Goal: Transaction & Acquisition: Purchase product/service

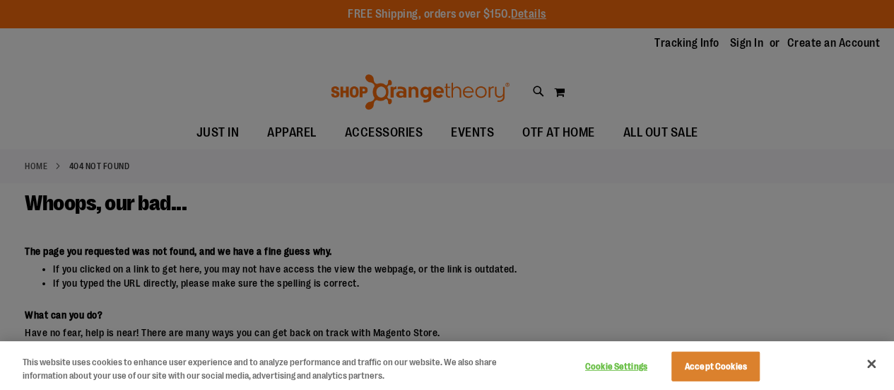
drag, startPoint x: 717, startPoint y: 351, endPoint x: 727, endPoint y: 361, distance: 14.5
click at [718, 351] on div "Cookie Settings Accept Cookies" at bounding box center [670, 365] width 197 height 46
click at [732, 368] on button "Accept Cookies" at bounding box center [716, 366] width 88 height 30
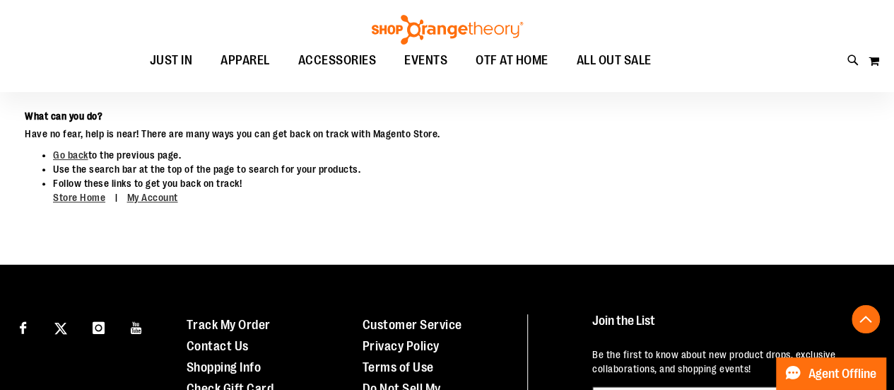
scroll to position [141, 0]
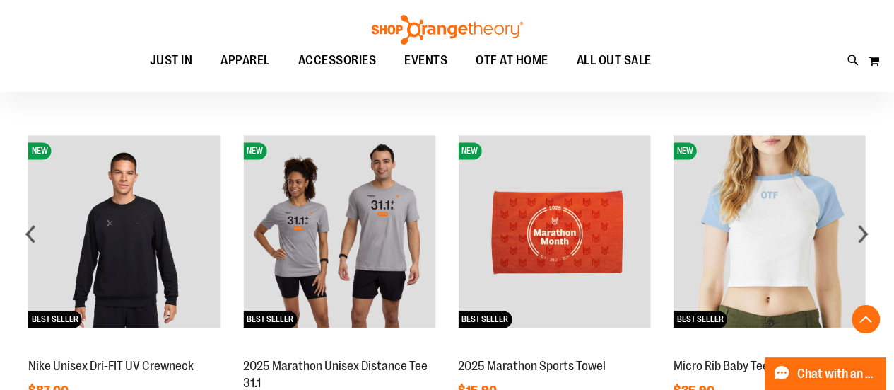
scroll to position [1060, 0]
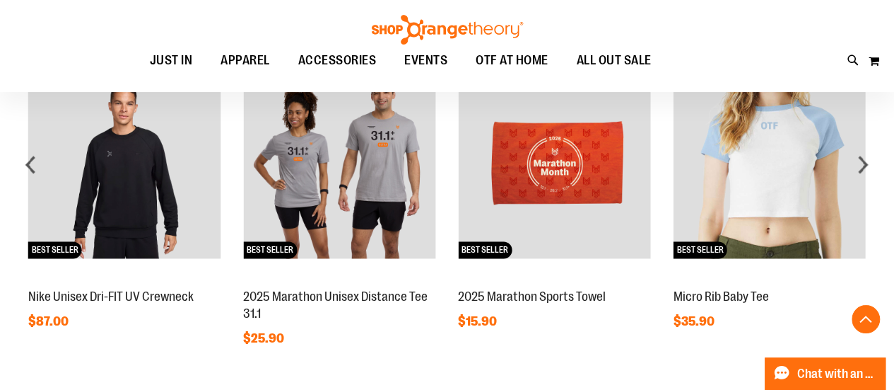
click at [790, 163] on img at bounding box center [769, 162] width 192 height 192
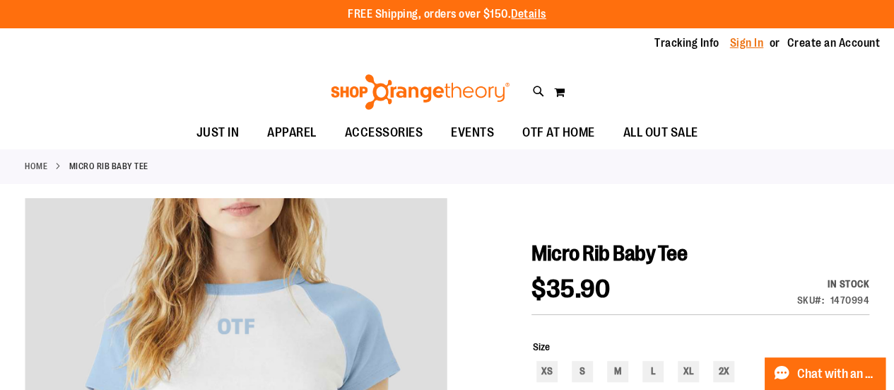
click at [745, 46] on link "Sign In" at bounding box center [747, 43] width 34 height 16
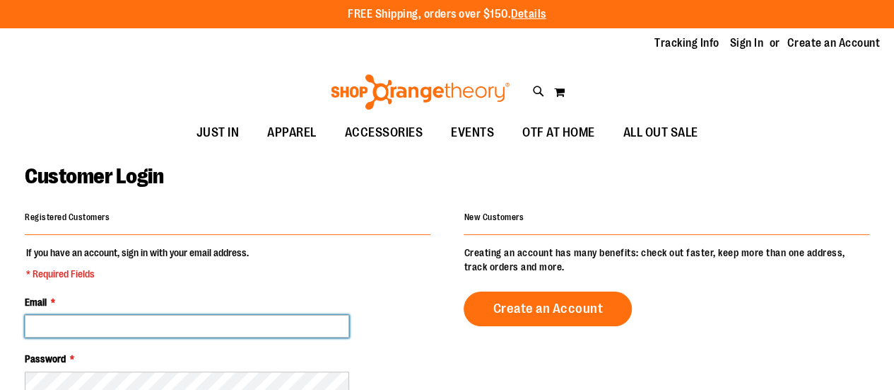
type input "**********"
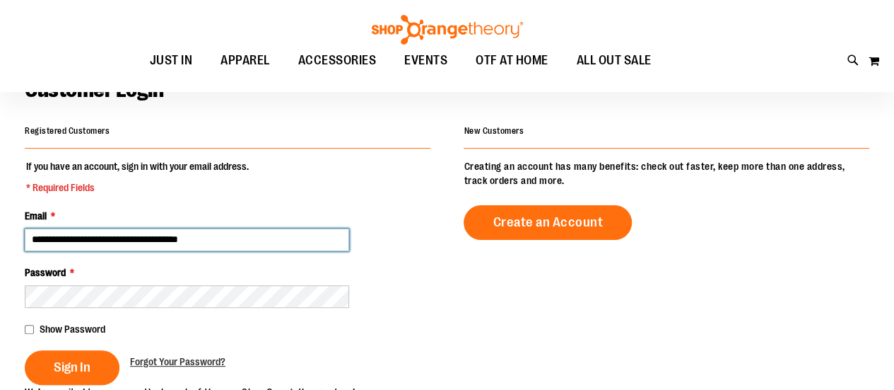
scroll to position [141, 0]
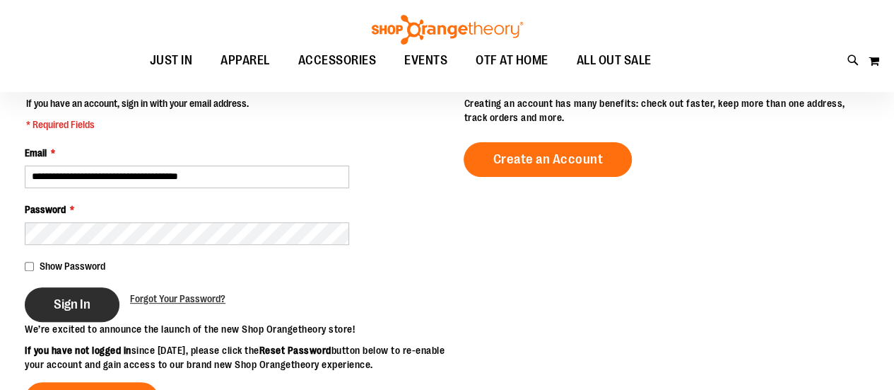
click at [84, 301] on span "Sign In" at bounding box center [72, 304] width 37 height 16
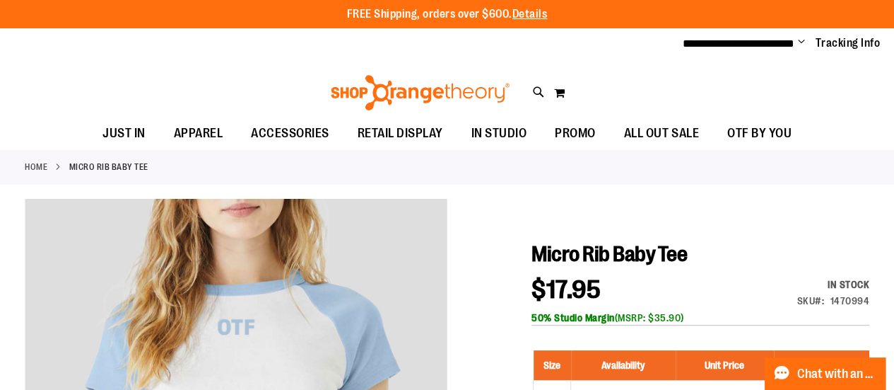
click at [425, 78] on img at bounding box center [420, 92] width 183 height 35
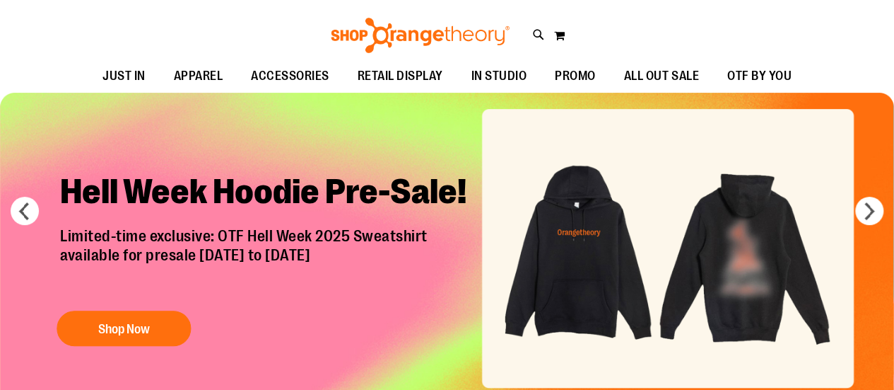
scroll to position [71, 0]
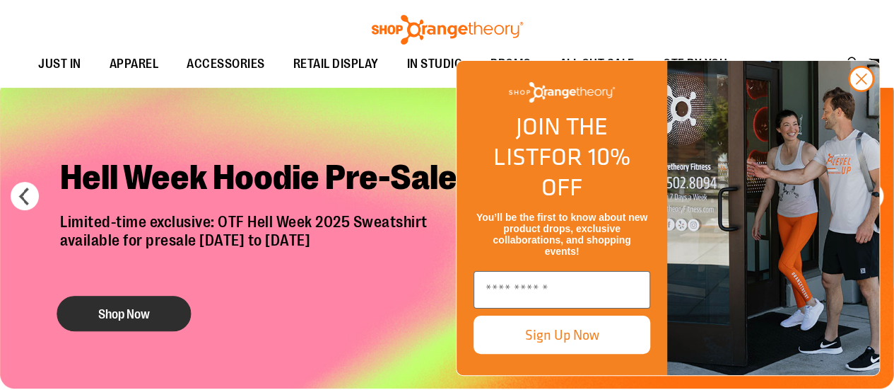
click at [135, 313] on button "Shop Now" at bounding box center [124, 312] width 134 height 35
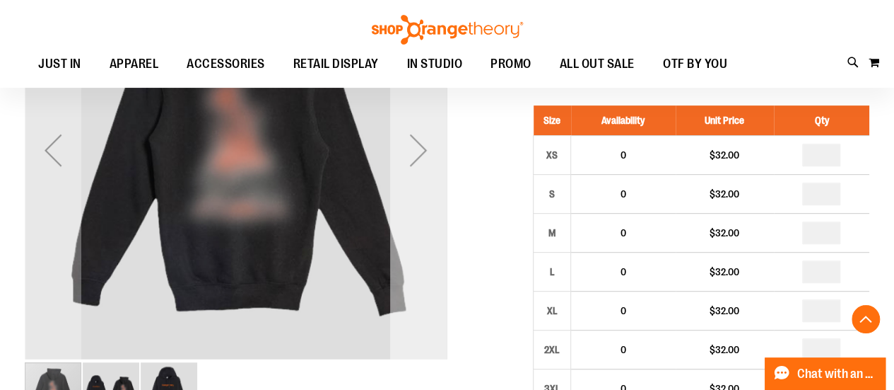
scroll to position [283, 0]
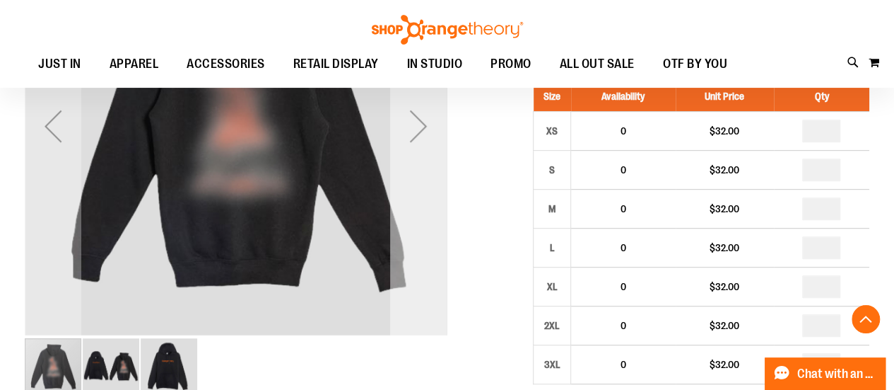
click at [420, 181] on div "Next" at bounding box center [418, 125] width 57 height 422
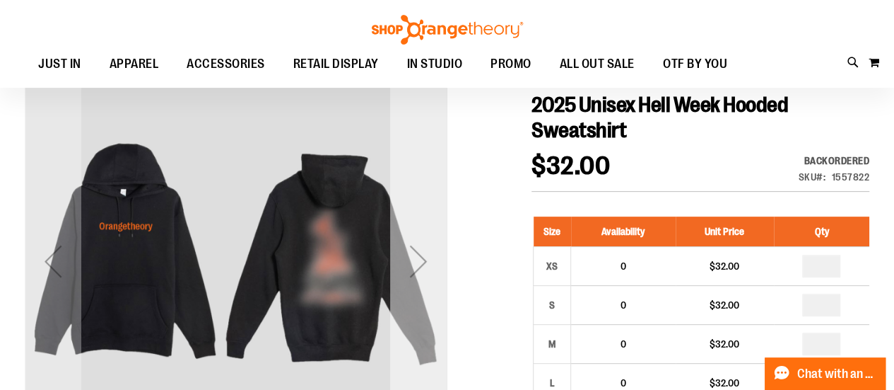
scroll to position [141, 0]
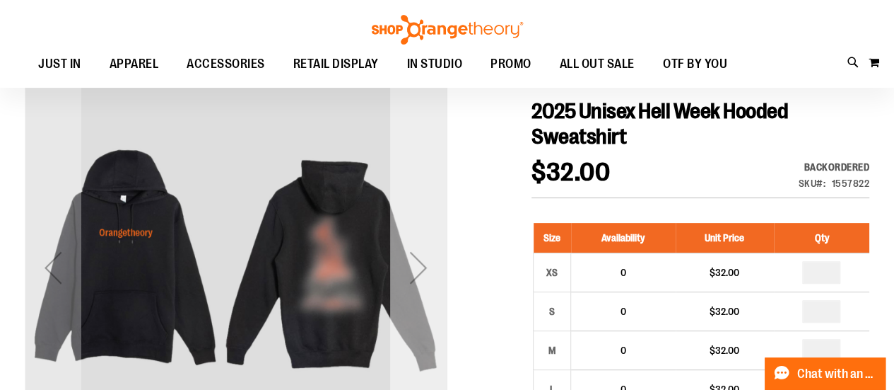
click at [418, 245] on div "Next" at bounding box center [418, 267] width 57 height 57
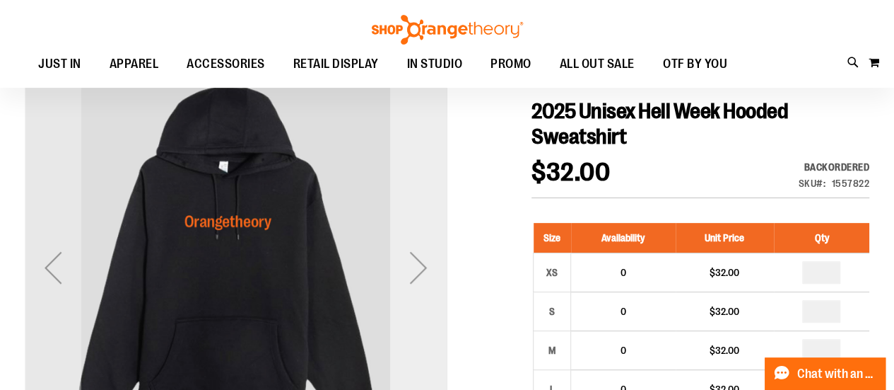
click at [418, 245] on div "Next" at bounding box center [418, 267] width 57 height 57
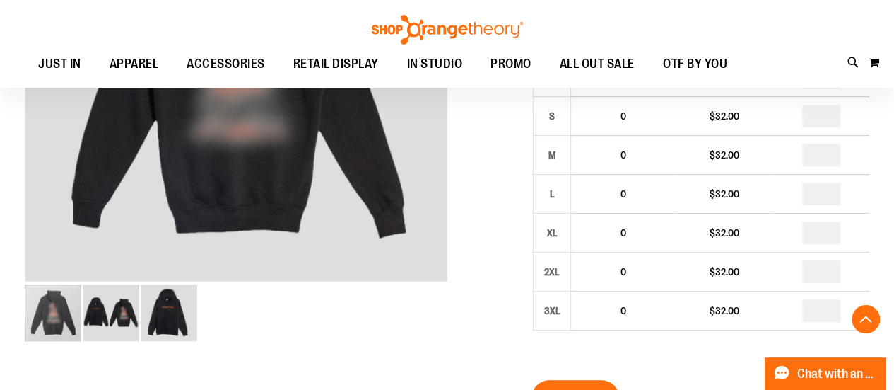
scroll to position [353, 0]
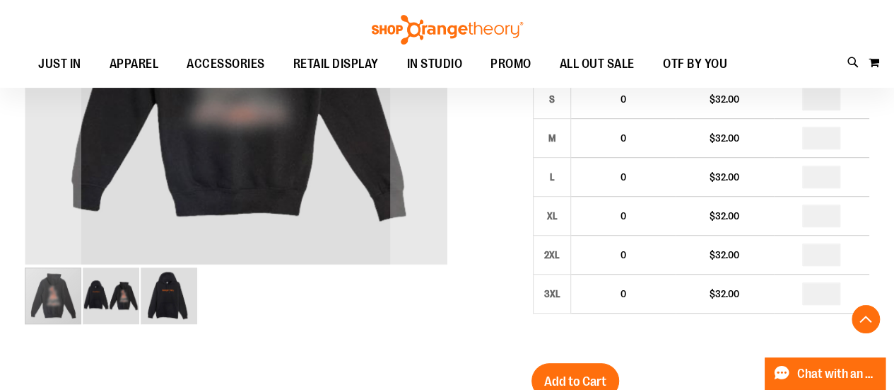
drag, startPoint x: 156, startPoint y: 296, endPoint x: 148, endPoint y: 298, distance: 7.2
click at [156, 297] on img "image 3 of 3" at bounding box center [169, 295] width 57 height 57
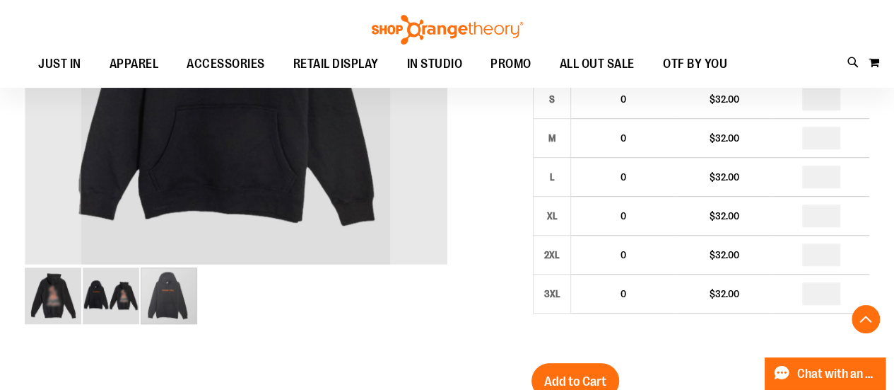
click at [120, 298] on img "image 2 of 3" at bounding box center [111, 295] width 57 height 57
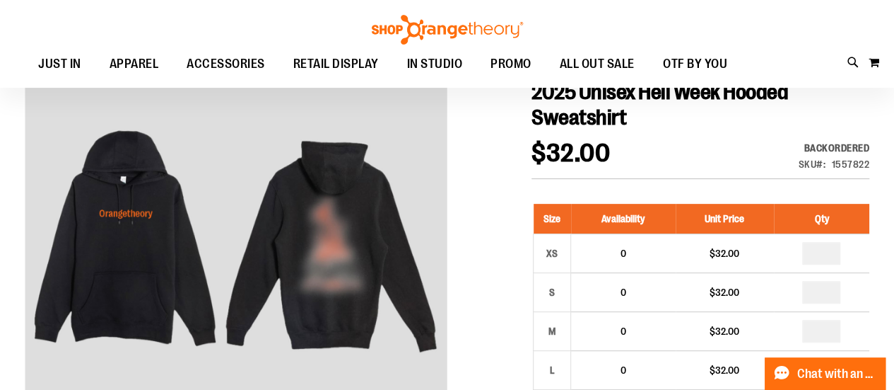
scroll to position [141, 0]
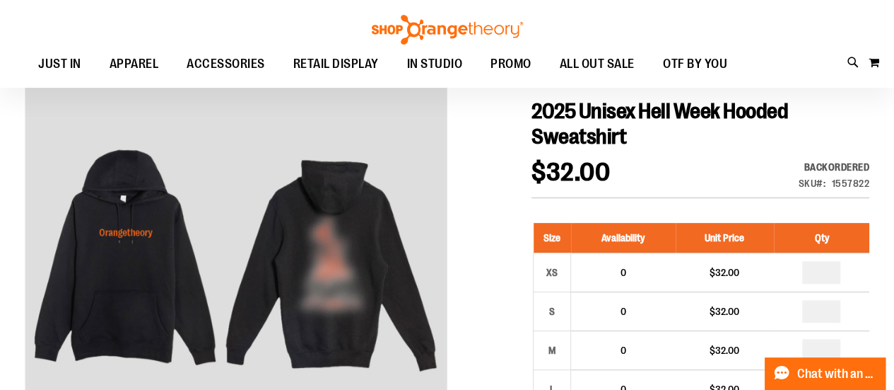
drag, startPoint x: 530, startPoint y: 191, endPoint x: 519, endPoint y: 185, distance: 12.6
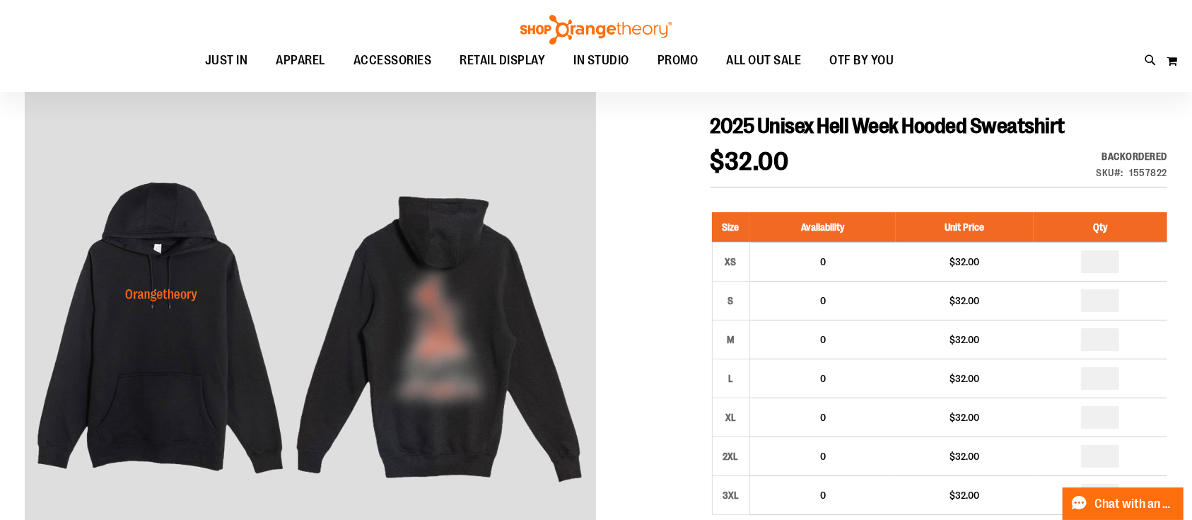
drag, startPoint x: 874, startPoint y: 0, endPoint x: 438, endPoint y: 178, distance: 471.1
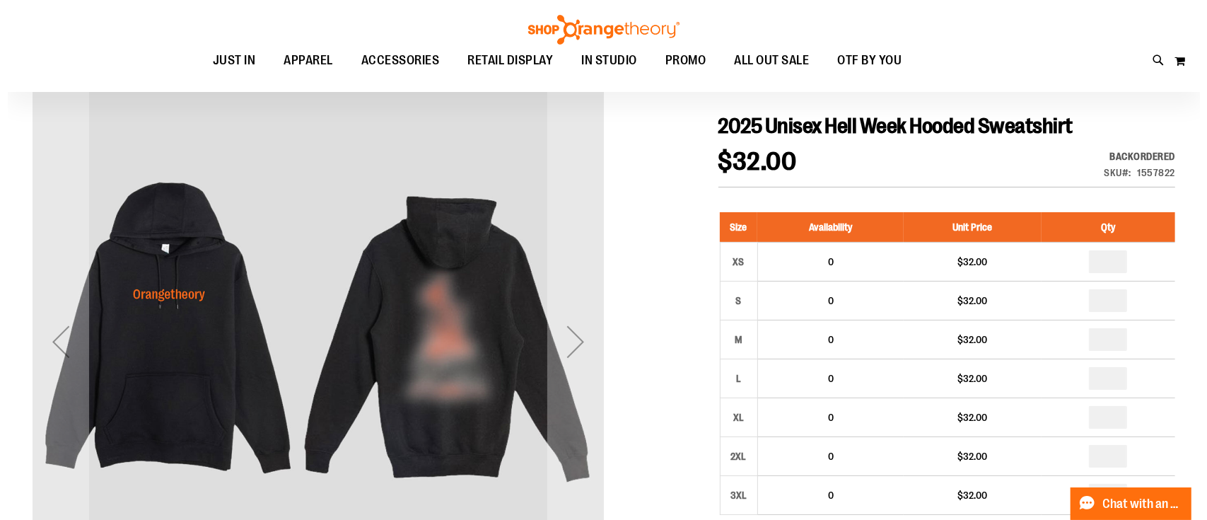
scroll to position [0, 0]
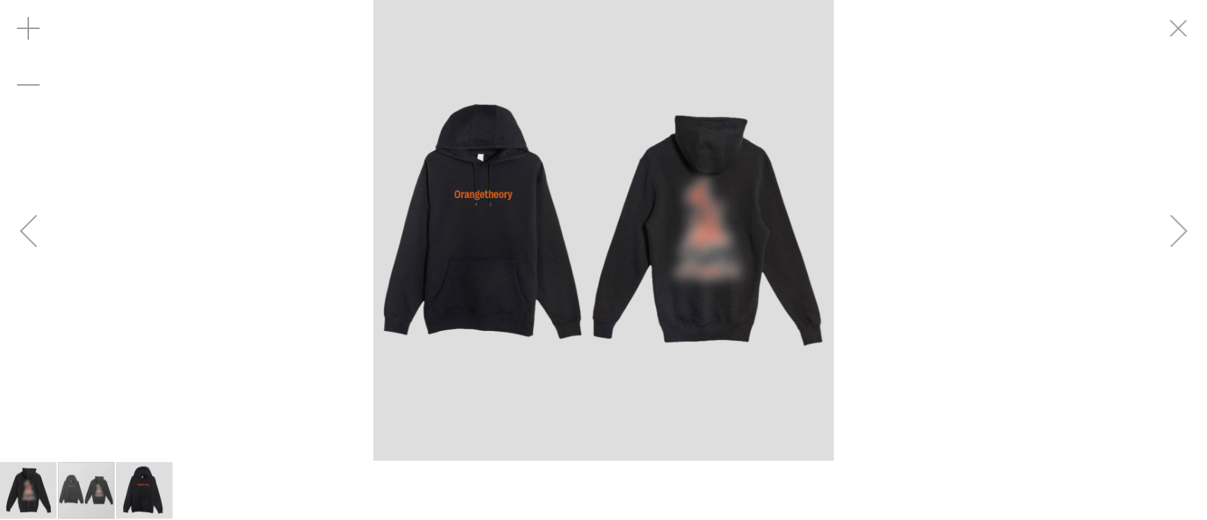
click at [894, 247] on div "Next" at bounding box center [1178, 230] width 57 height 57
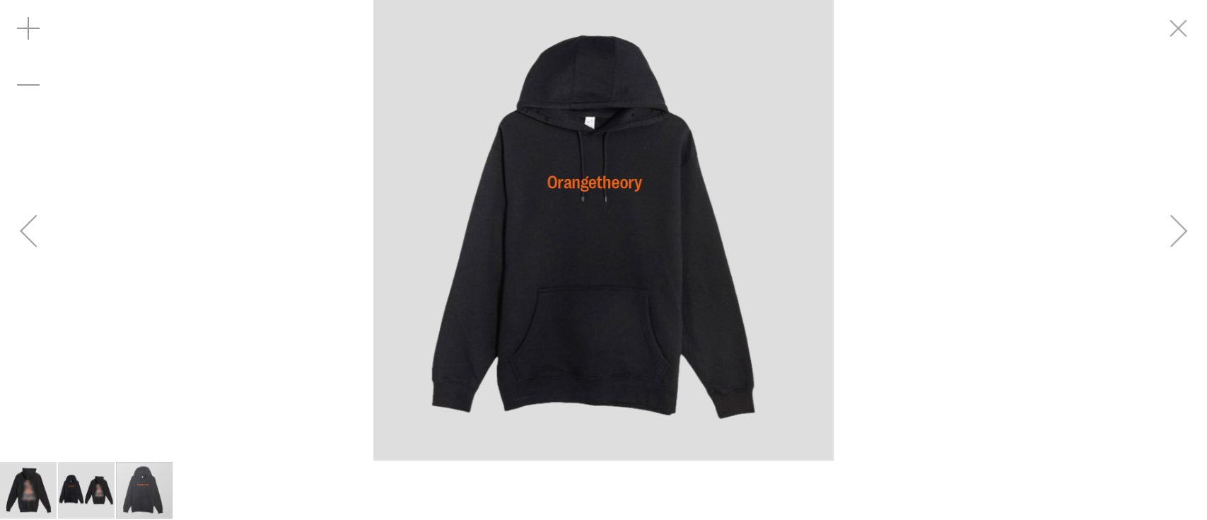
click at [894, 247] on div "Next" at bounding box center [1178, 230] width 57 height 57
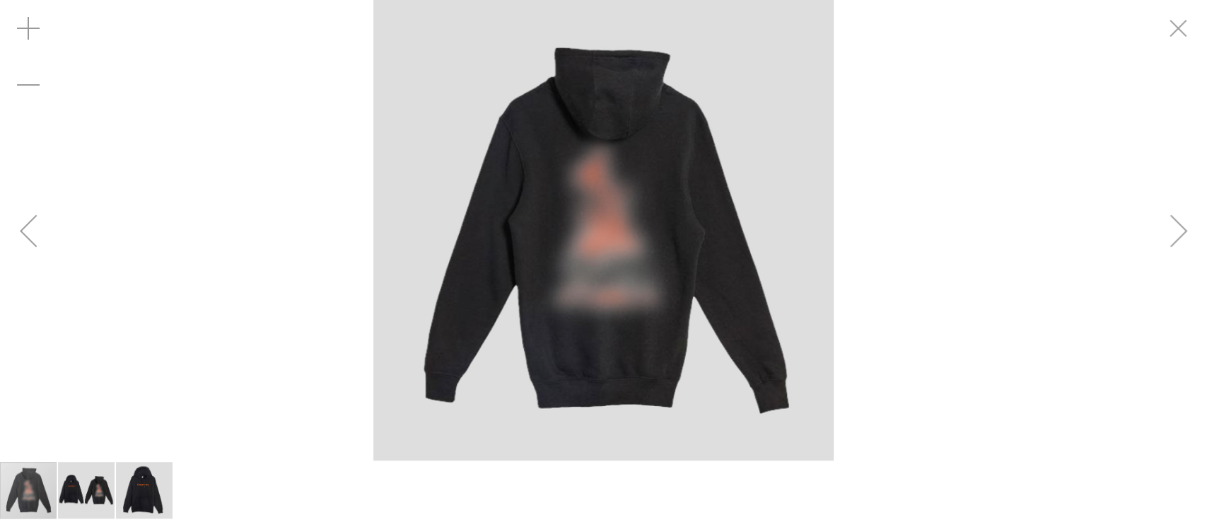
click at [894, 247] on div "Next" at bounding box center [1178, 230] width 57 height 57
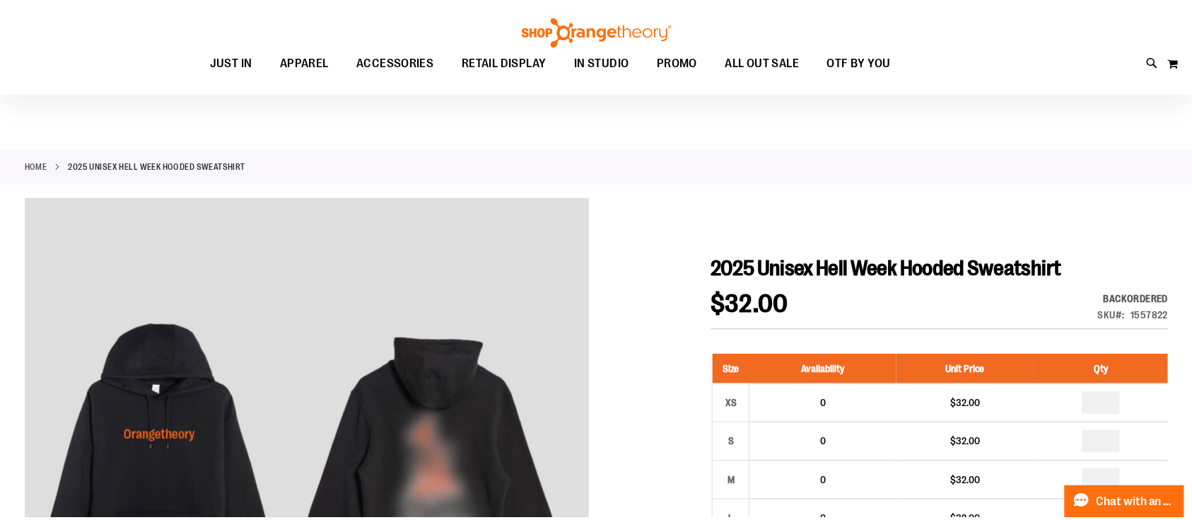
scroll to position [133, 0]
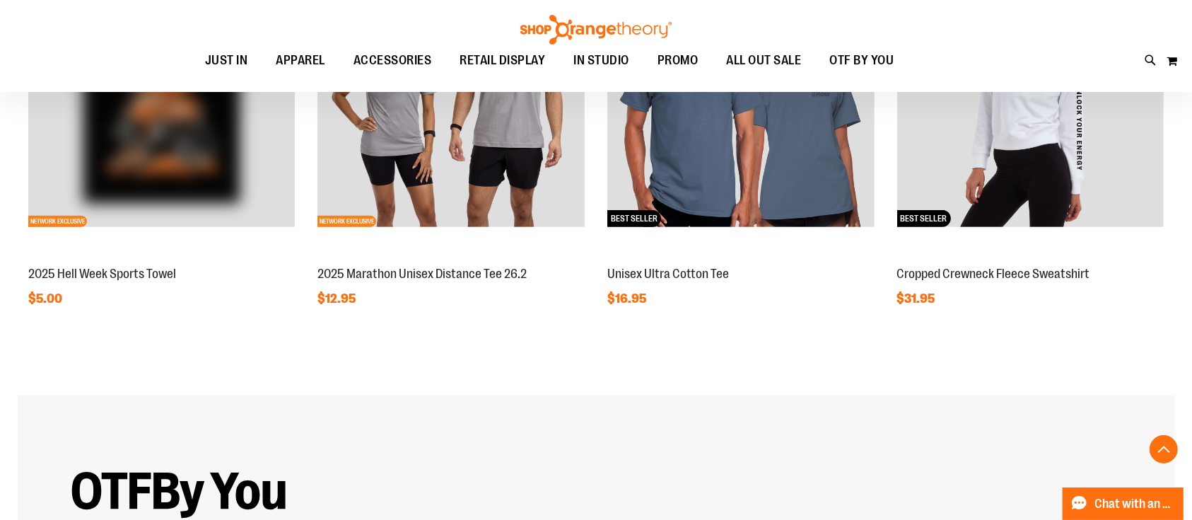
scroll to position [1979, 0]
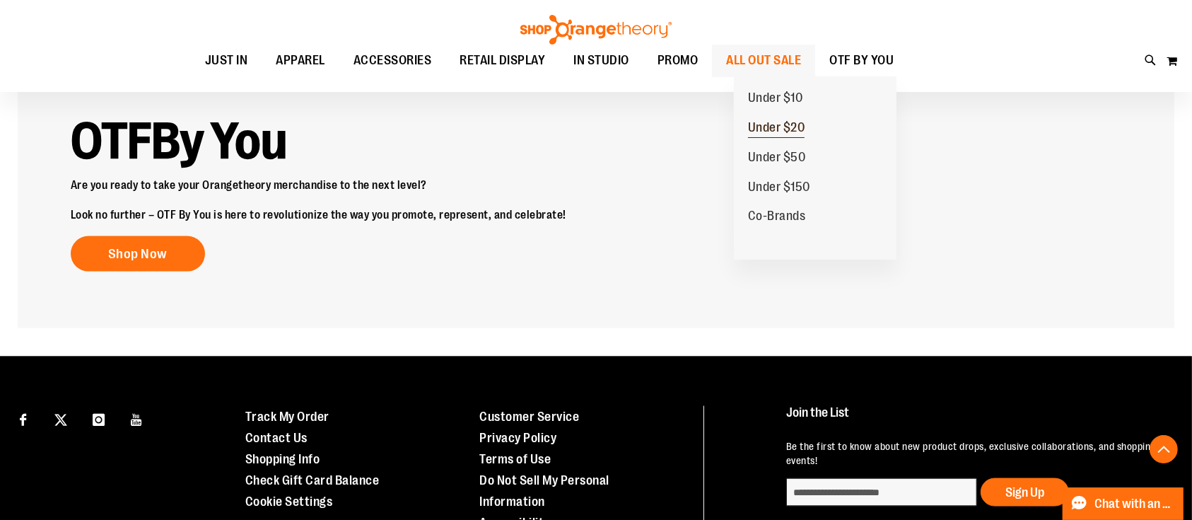
click at [783, 129] on span "Under $20" at bounding box center [776, 129] width 57 height 18
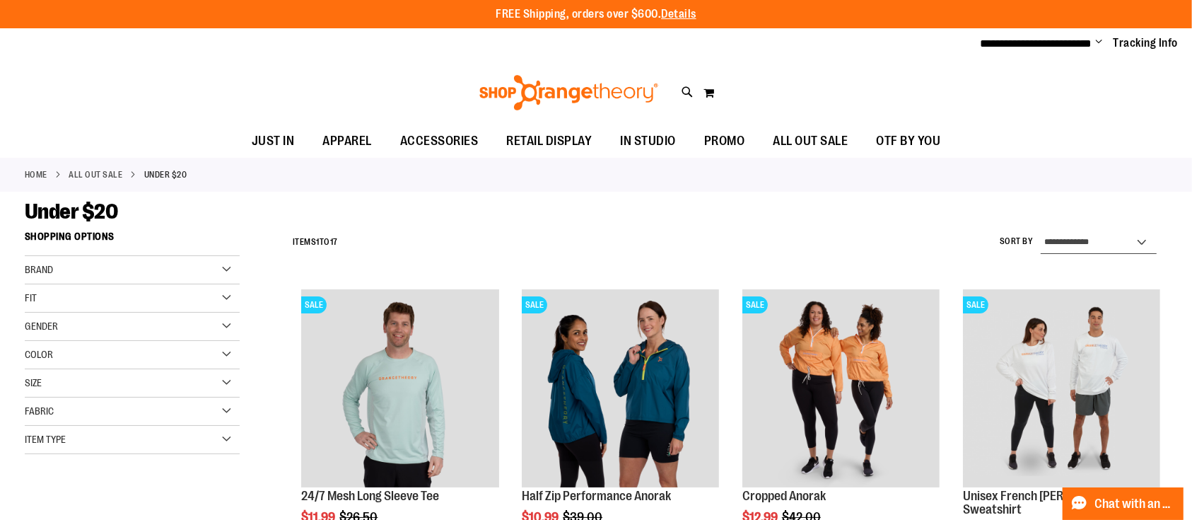
click at [1091, 238] on select "**********" at bounding box center [1099, 242] width 116 height 23
select select "*********"
click at [1041, 231] on select "**********" at bounding box center [1099, 242] width 116 height 23
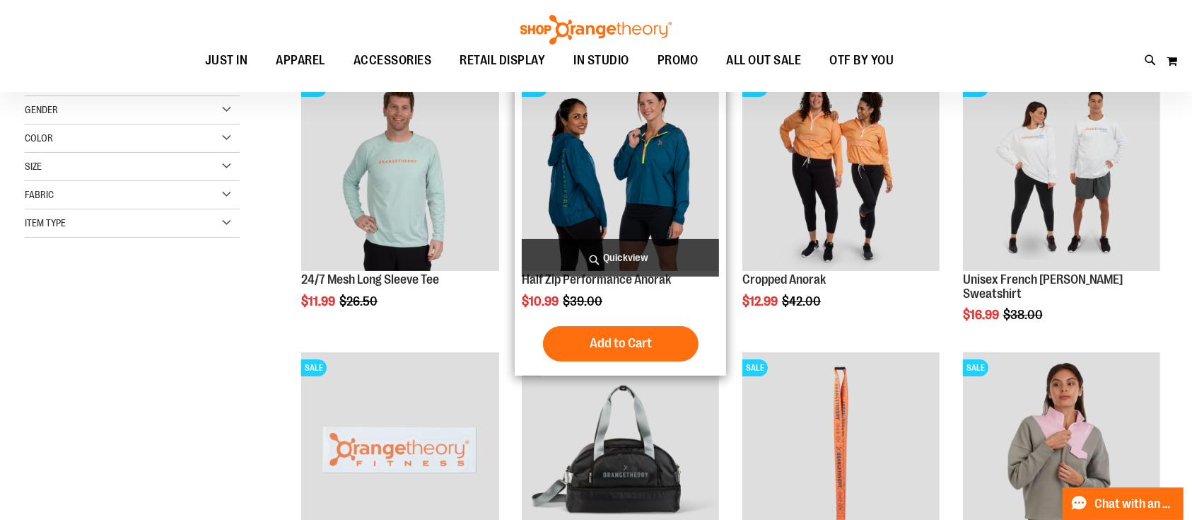
scroll to position [223, 0]
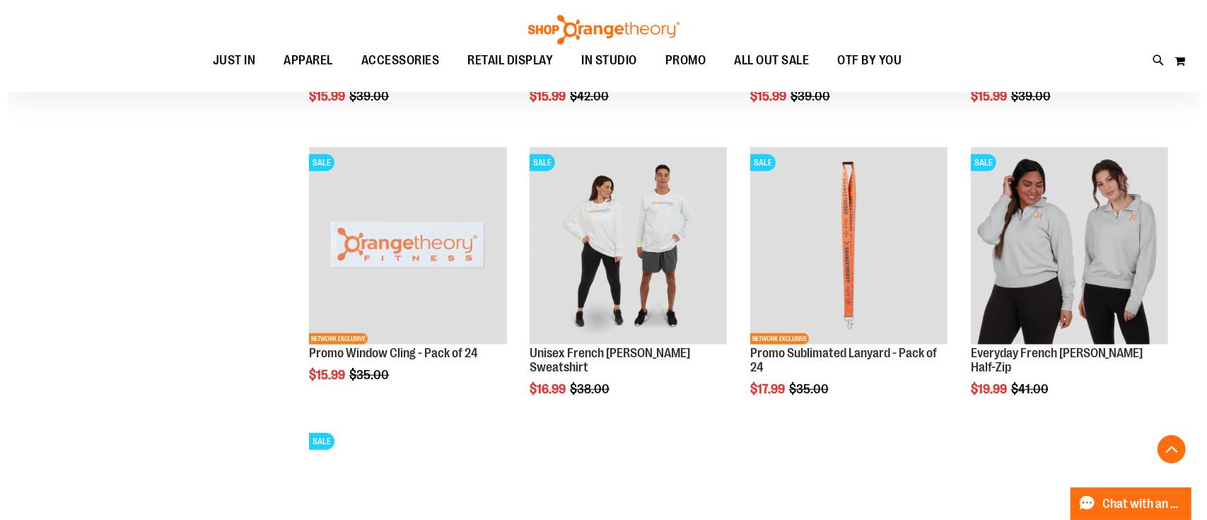
scroll to position [1165, 0]
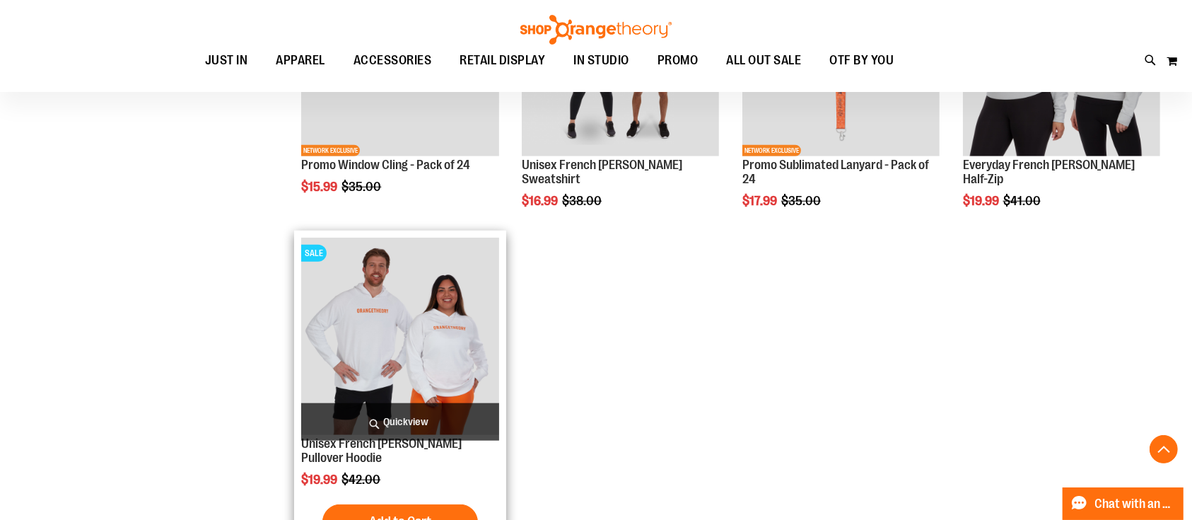
click at [404, 426] on span "Quickview" at bounding box center [399, 421] width 197 height 37
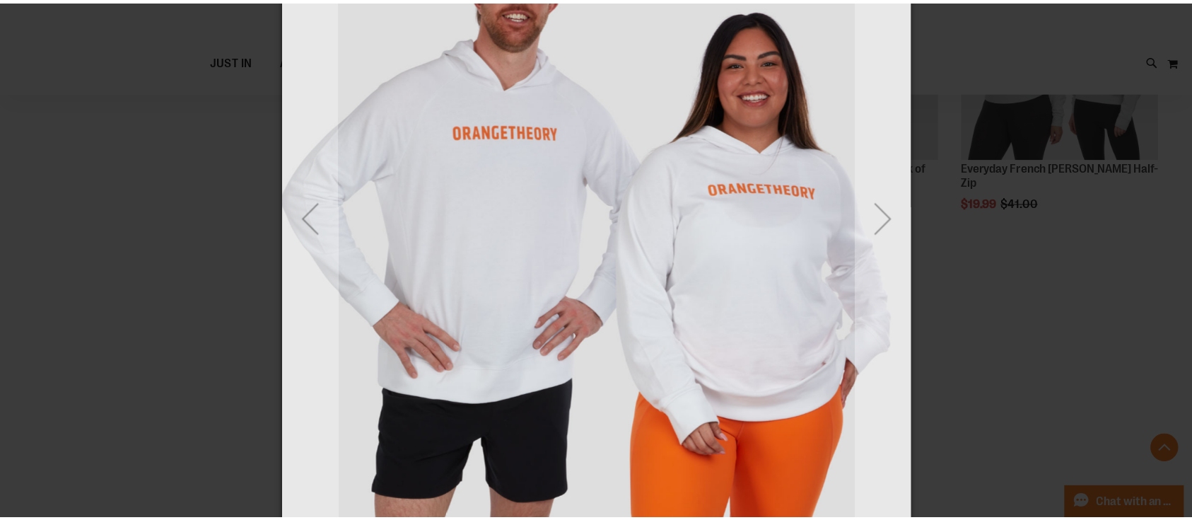
scroll to position [0, 0]
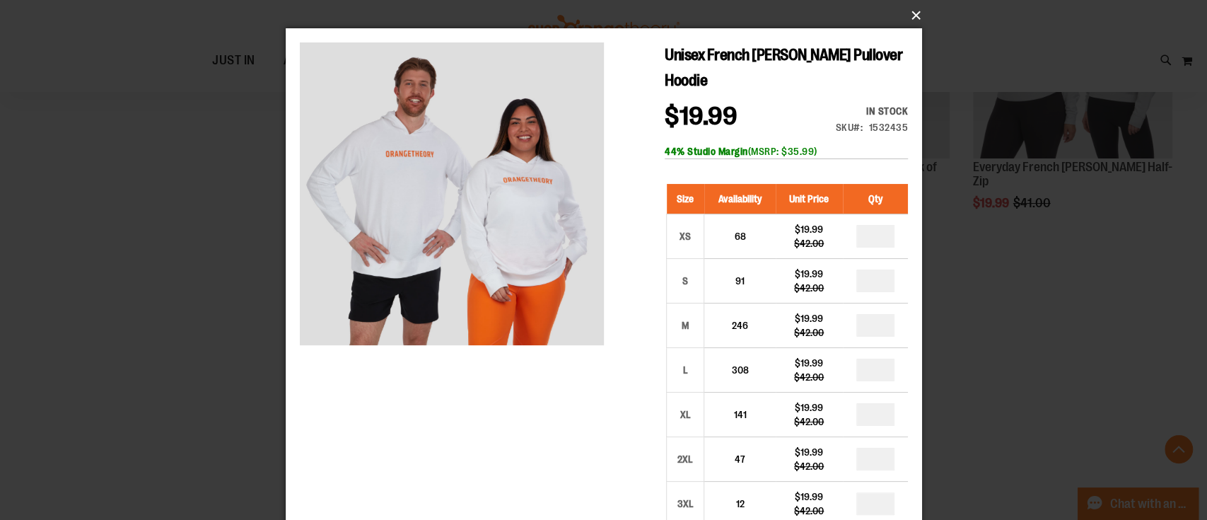
click at [908, 16] on button "×" at bounding box center [608, 15] width 636 height 31
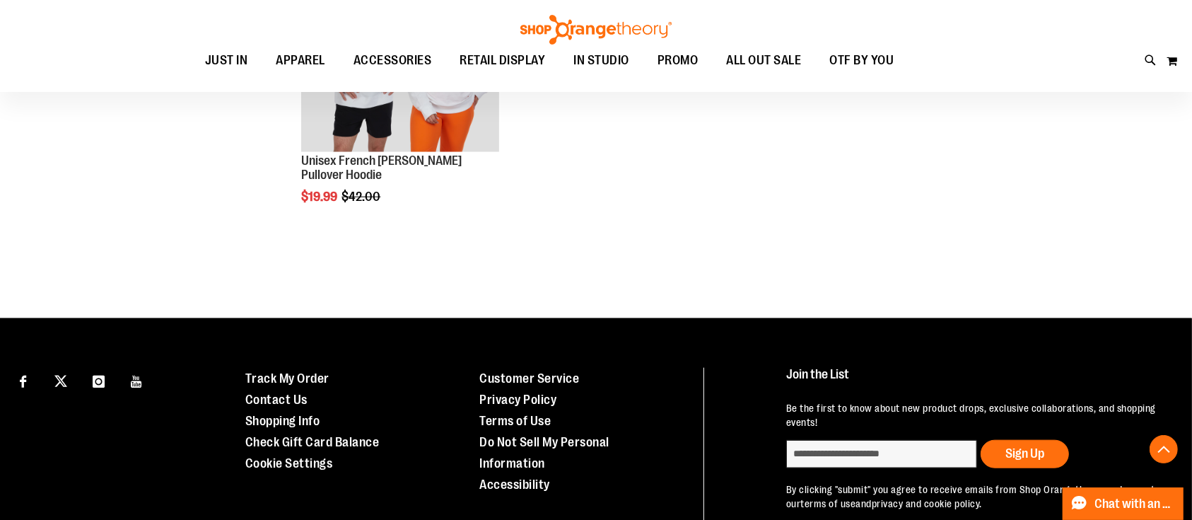
scroll to position [977, 0]
